Goal: Information Seeking & Learning: Learn about a topic

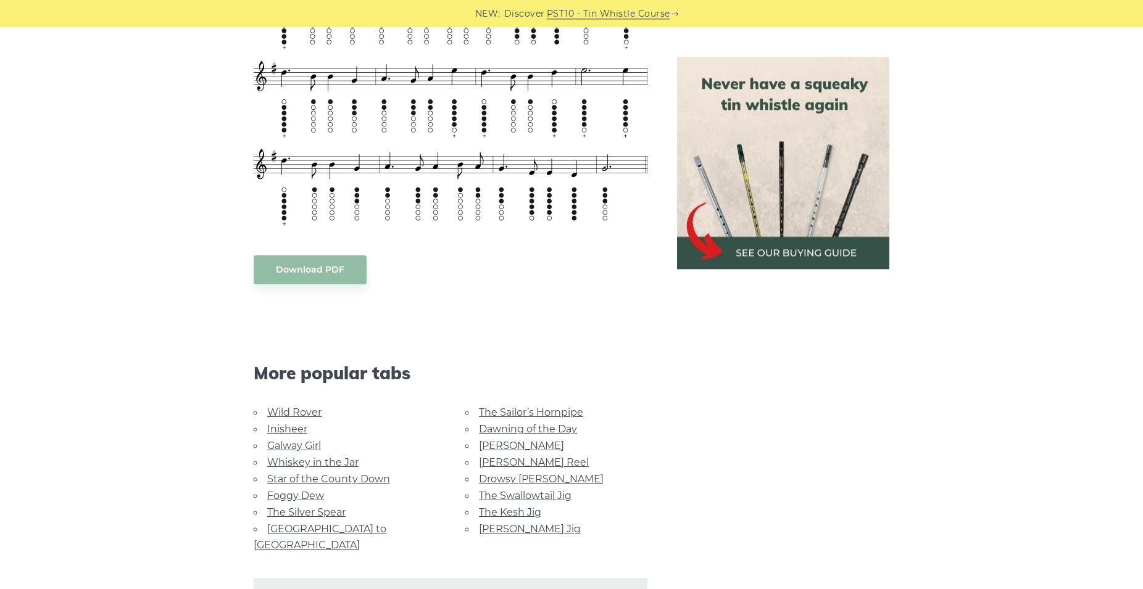
scroll to position [567, 0]
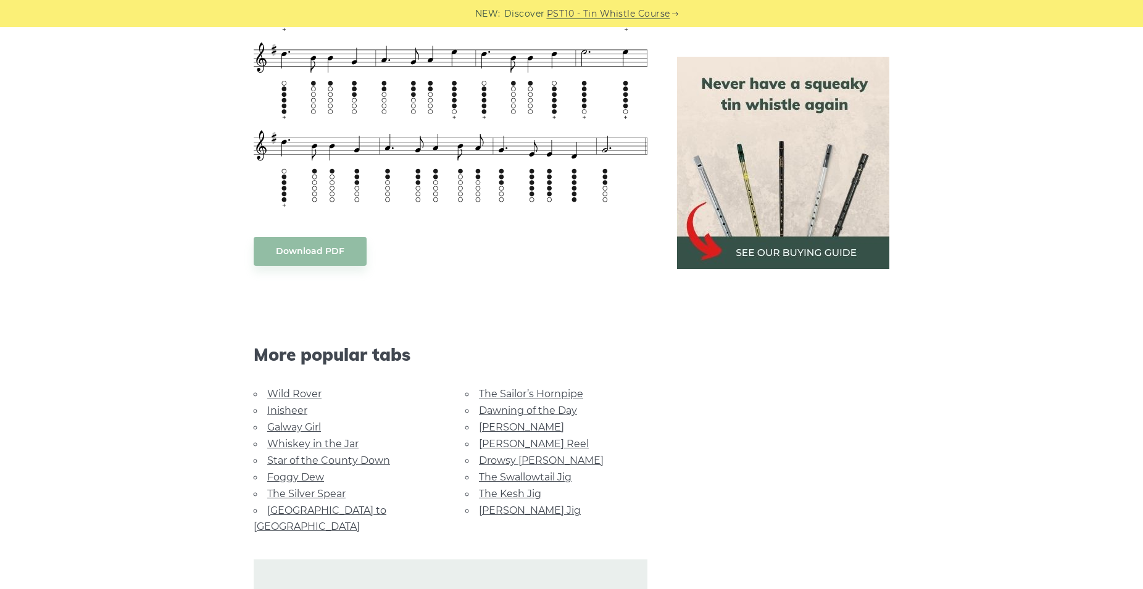
click at [297, 393] on link "Wild Rover" at bounding box center [294, 394] width 54 height 12
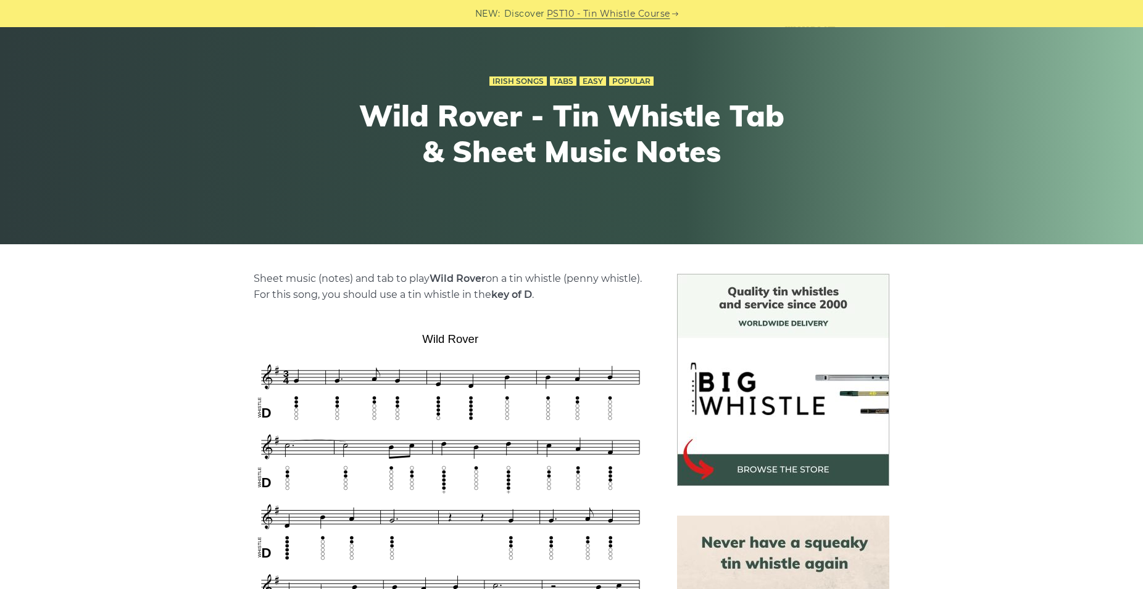
scroll to position [126, 0]
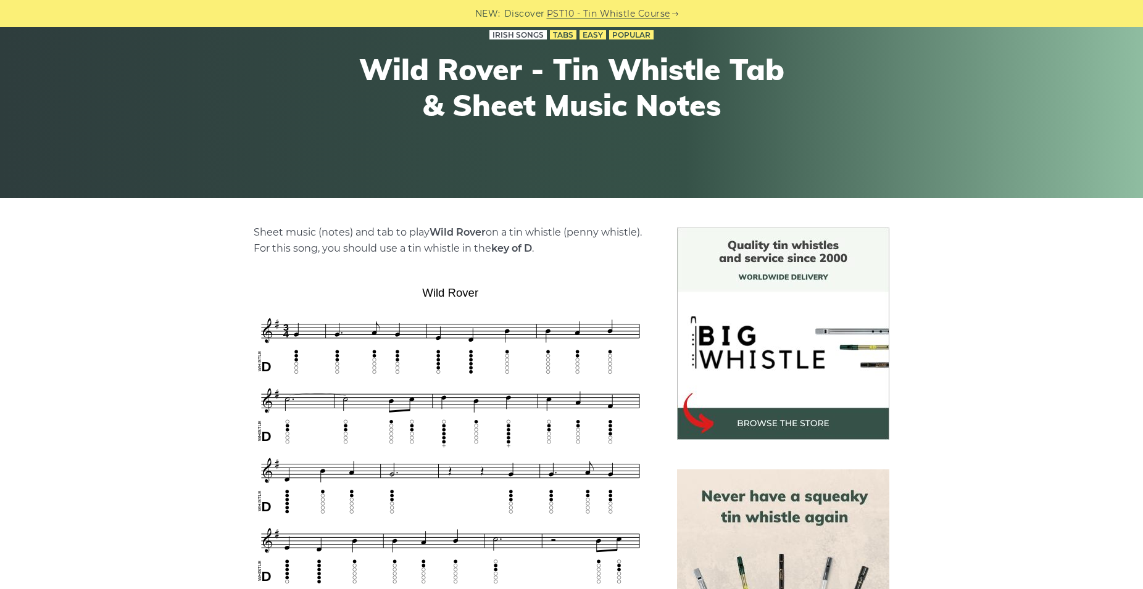
click at [519, 36] on link "Irish Songs" at bounding box center [517, 35] width 57 height 10
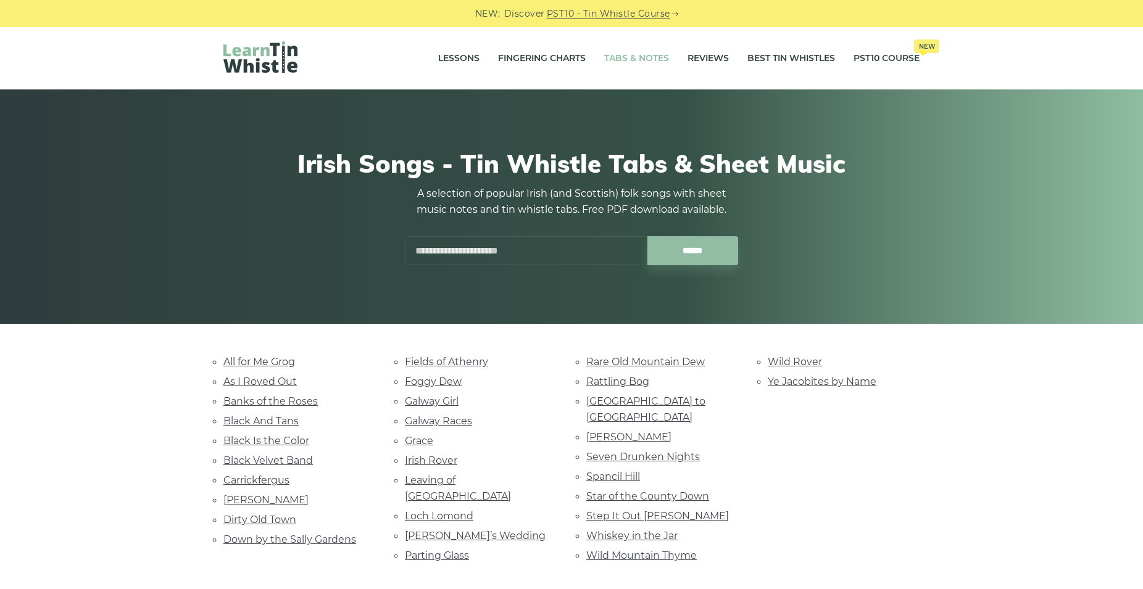
click at [617, 60] on link "Tabs & Notes" at bounding box center [636, 58] width 65 height 31
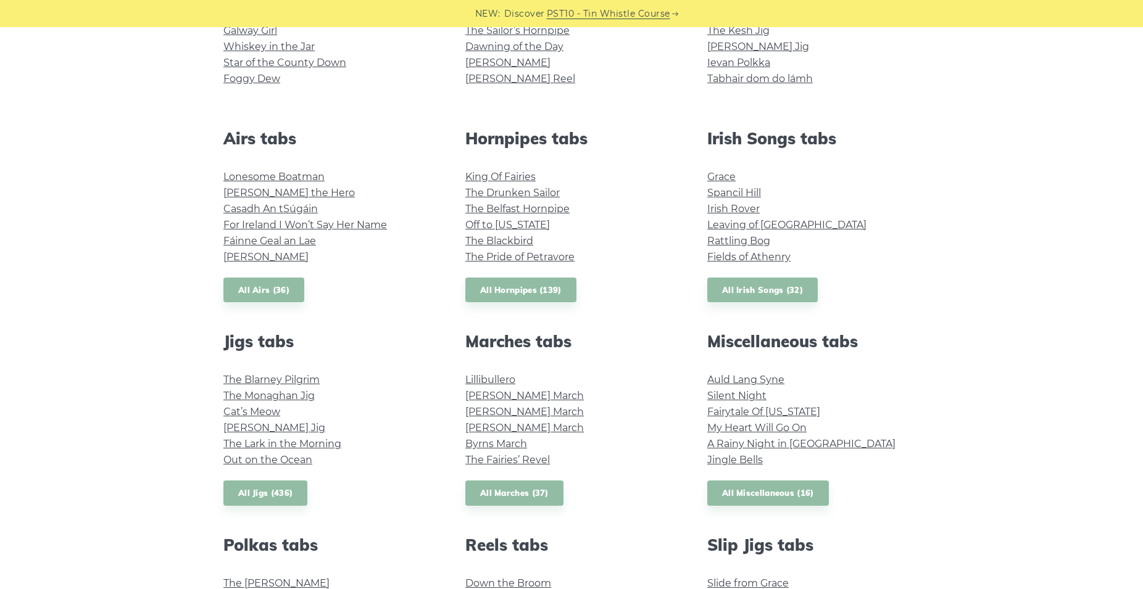
scroll to position [378, 0]
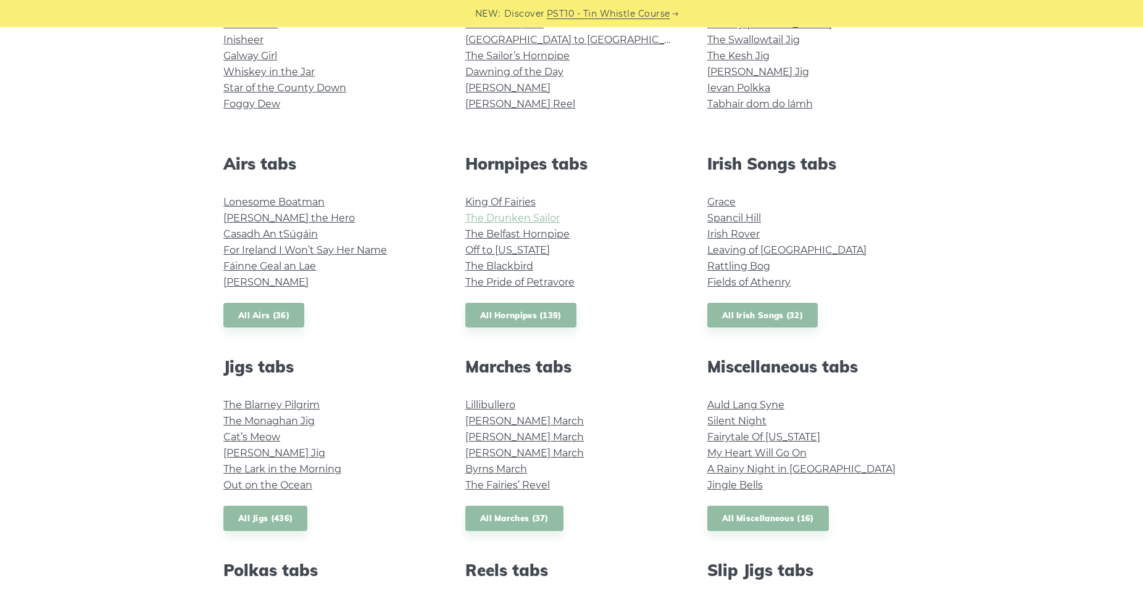
click at [523, 222] on link "The Drunken Sailor" at bounding box center [512, 218] width 94 height 12
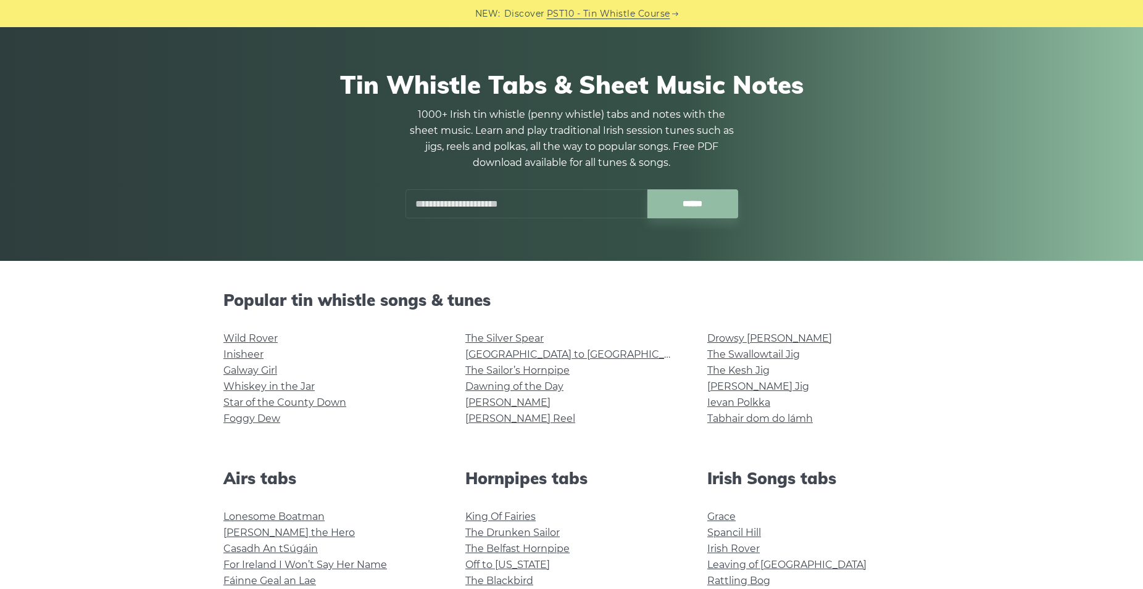
scroll to position [0, 0]
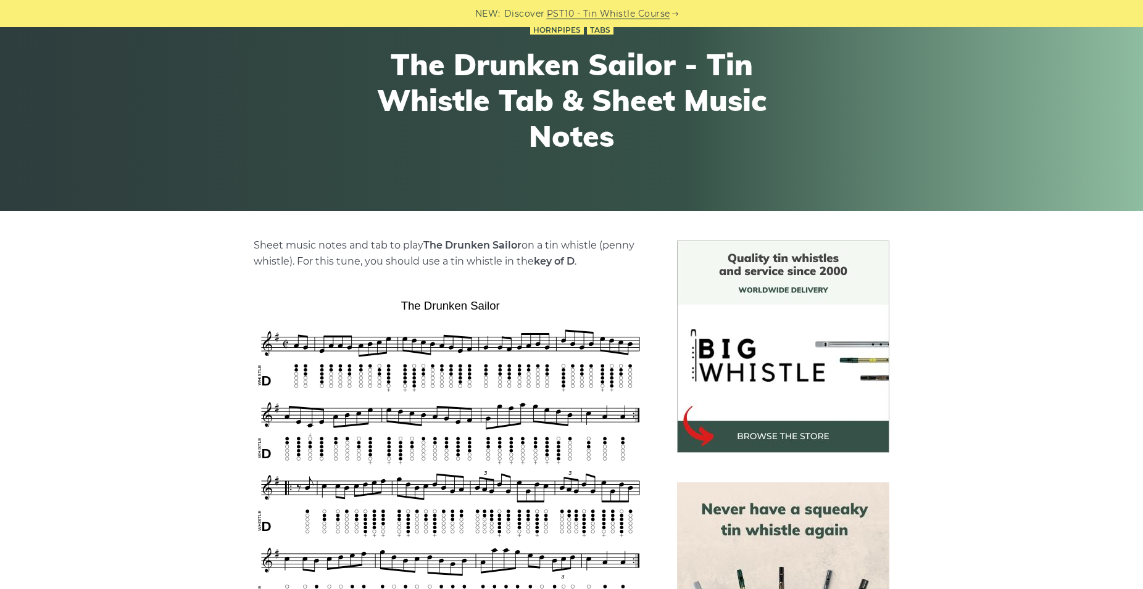
scroll to position [252, 0]
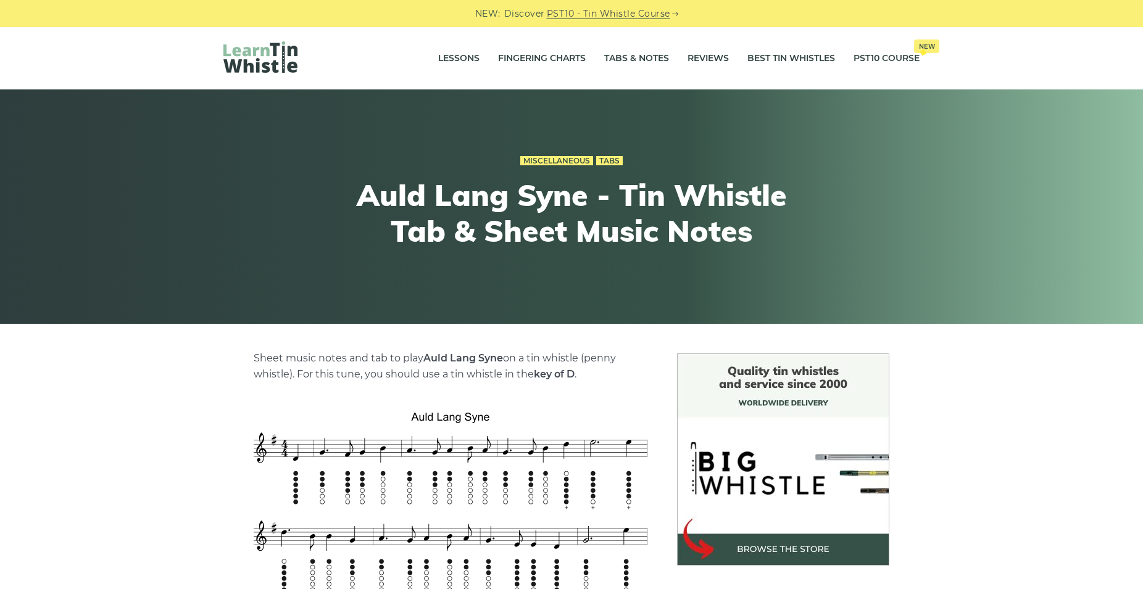
scroll to position [567, 0]
